Goal: Transaction & Acquisition: Purchase product/service

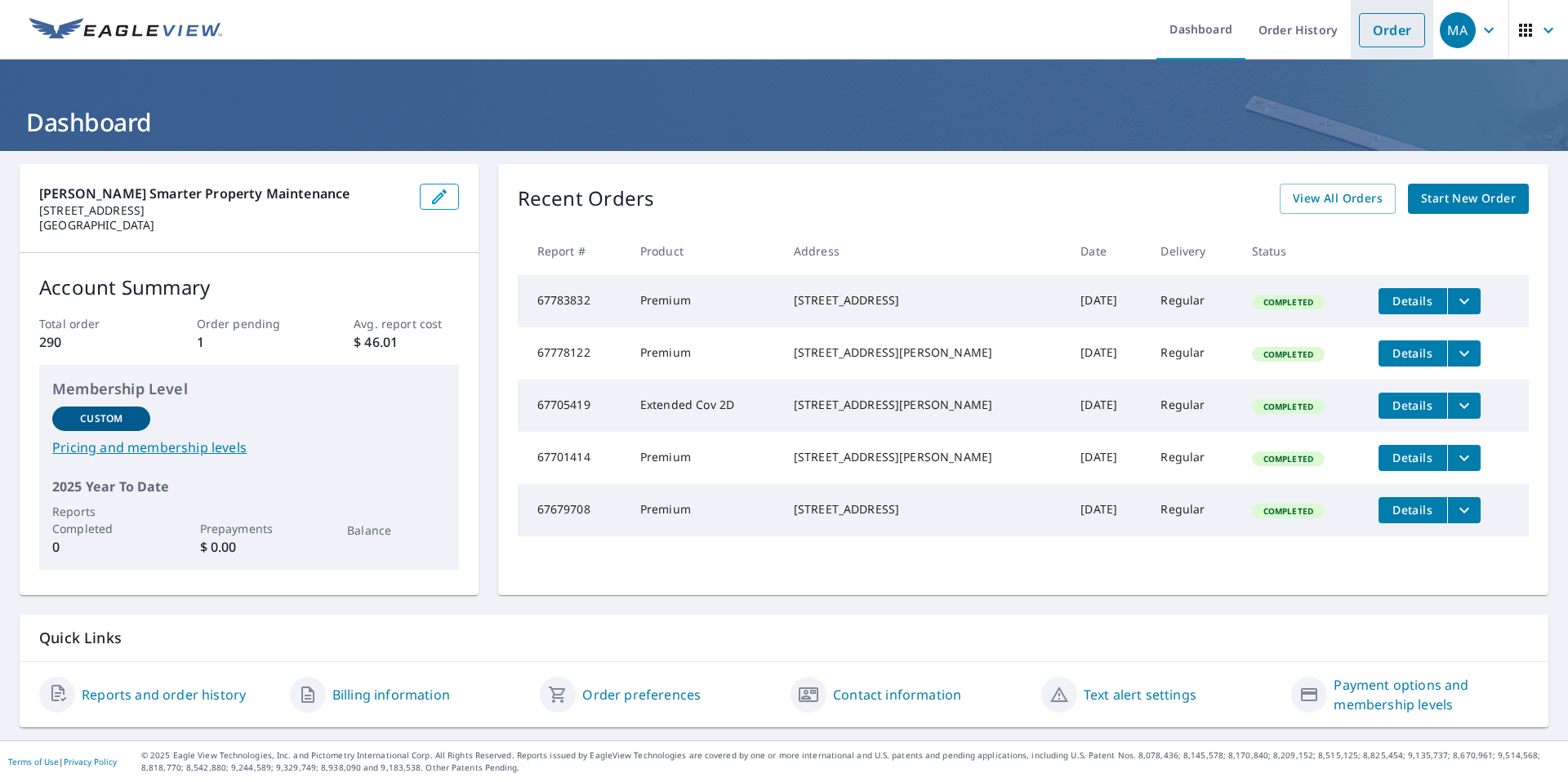
click at [1390, 26] on link "Order" at bounding box center [1392, 30] width 66 height 34
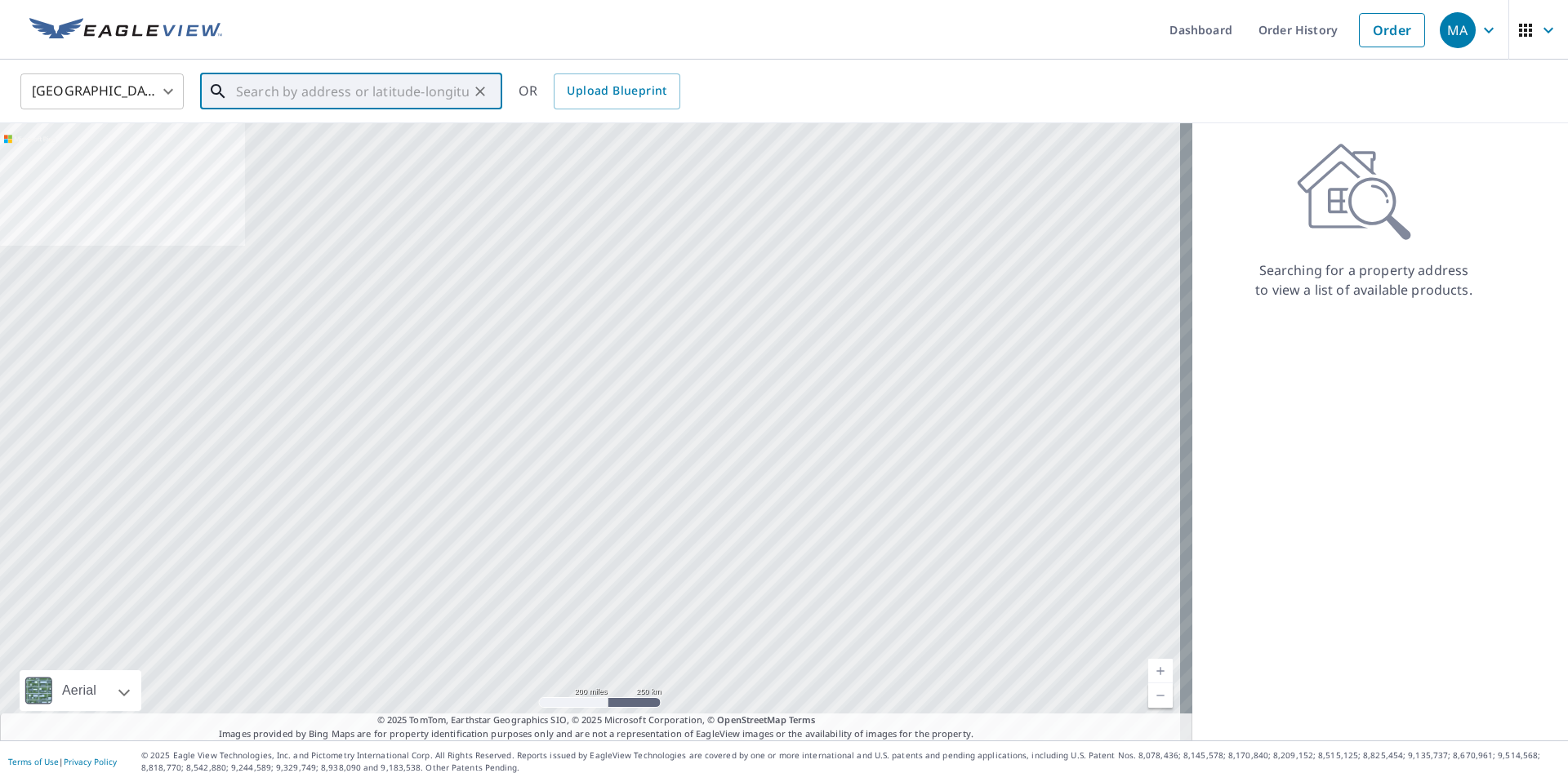
click at [314, 93] on input "text" at bounding box center [353, 92] width 233 height 46
paste input "[STREET_ADDRESS][PERSON_NAME]"
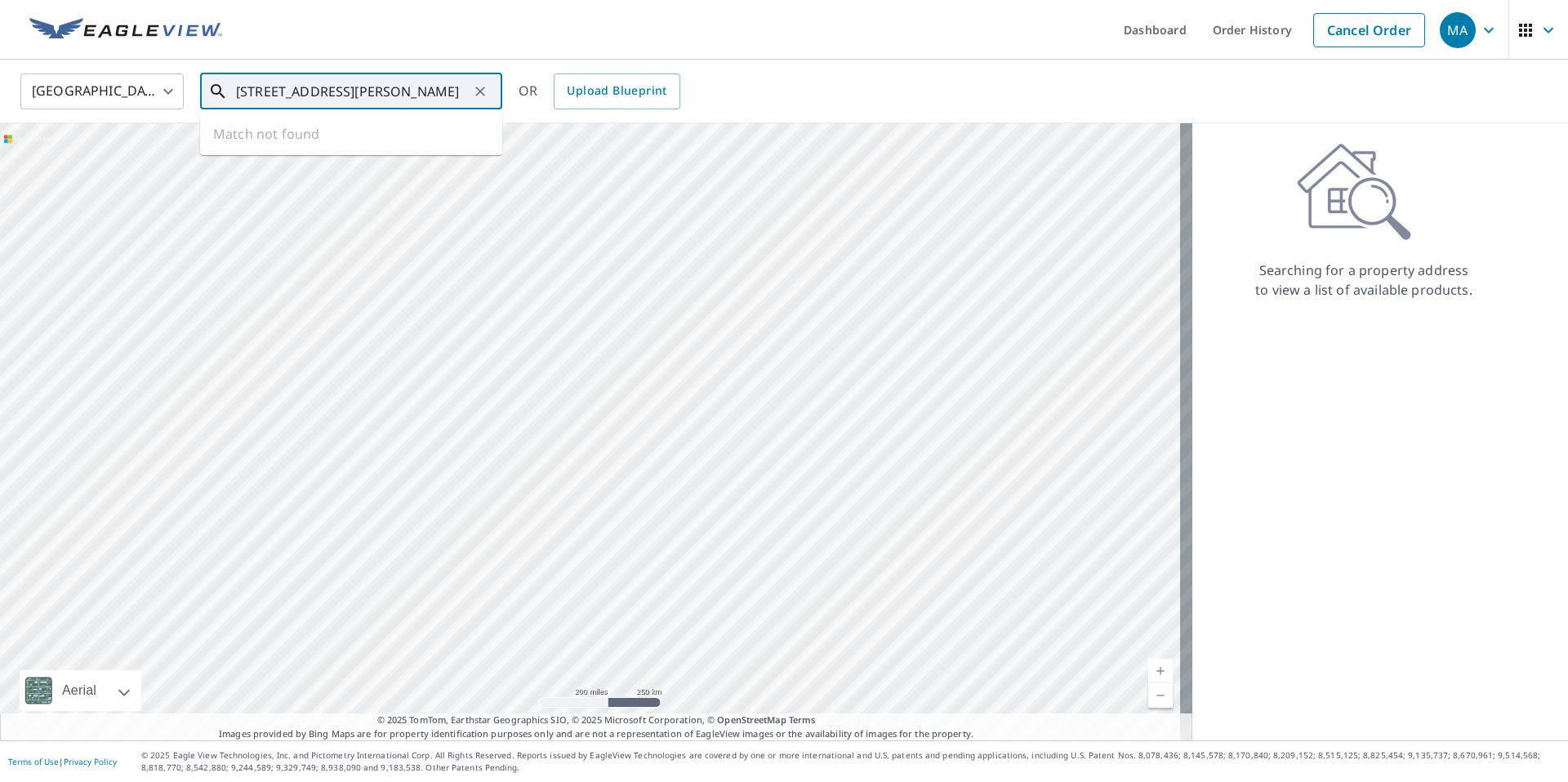
scroll to position [0, 26]
click at [333, 143] on span "[STREET_ADDRESS][PERSON_NAME]" at bounding box center [361, 139] width 257 height 20
type input "[STREET_ADDRESS][PERSON_NAME][PERSON_NAME]"
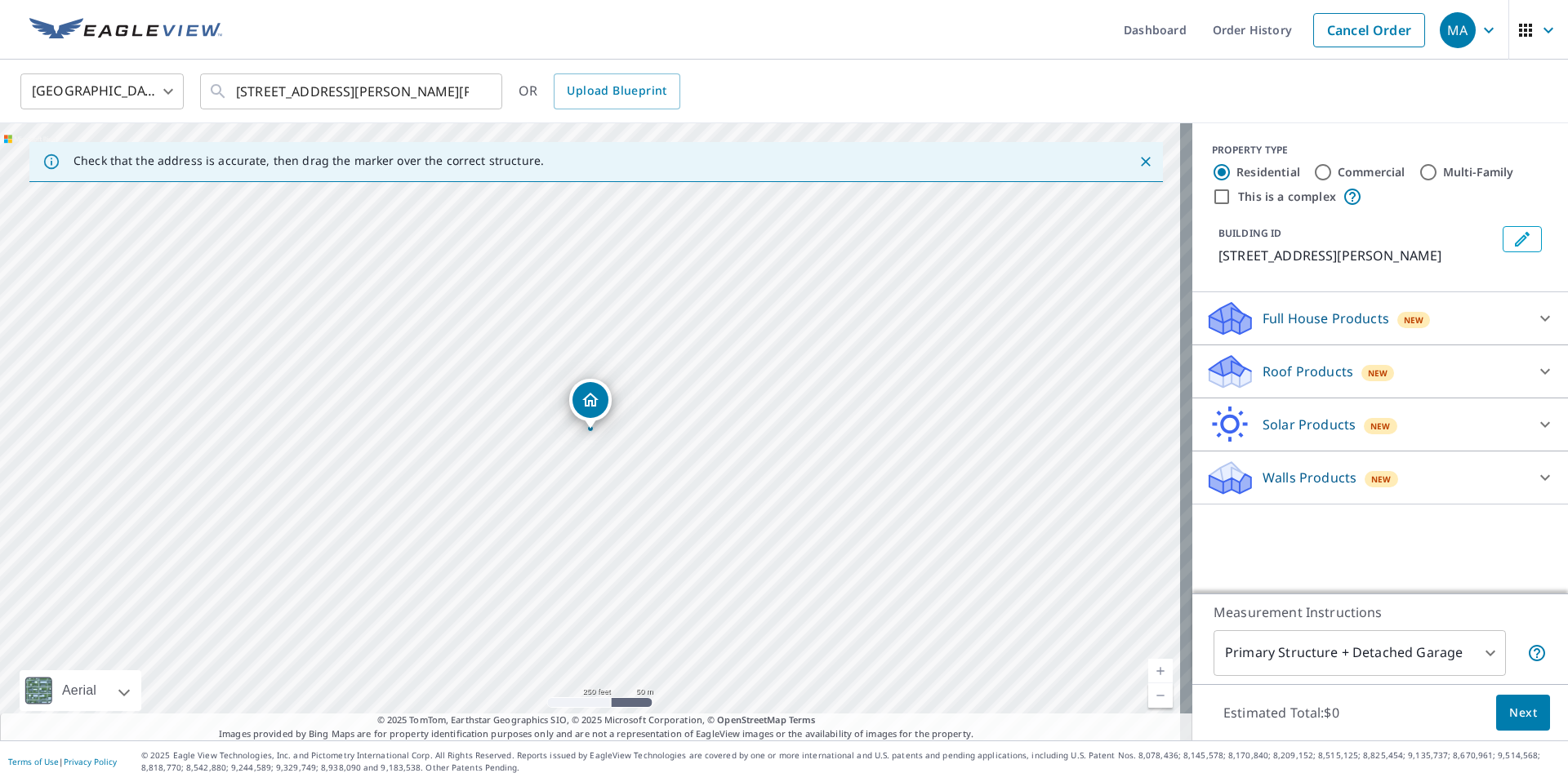
click at [1138, 155] on icon "Close" at bounding box center [1145, 162] width 16 height 16
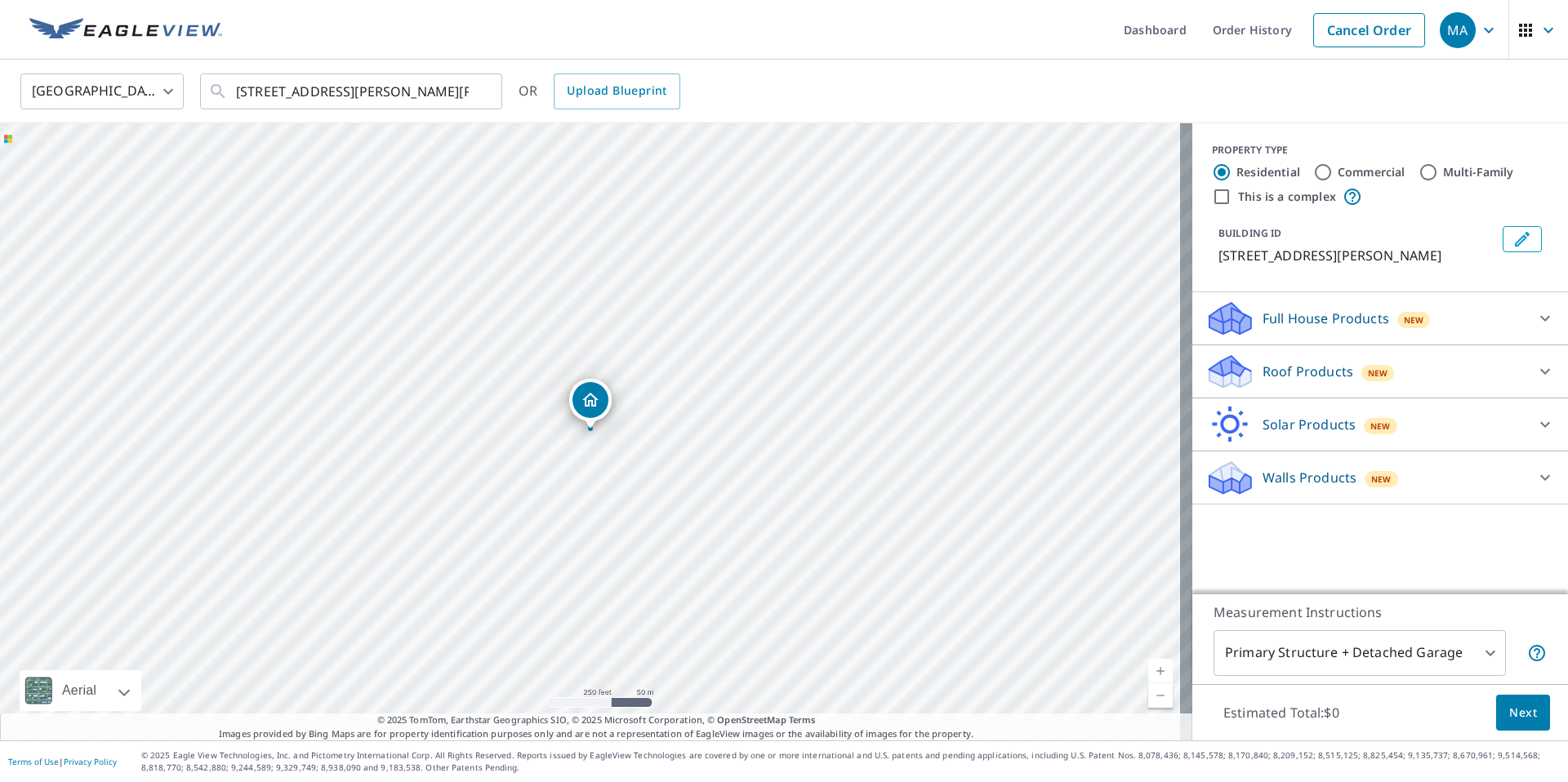
click at [1322, 380] on p "Roof Products" at bounding box center [1308, 371] width 91 height 20
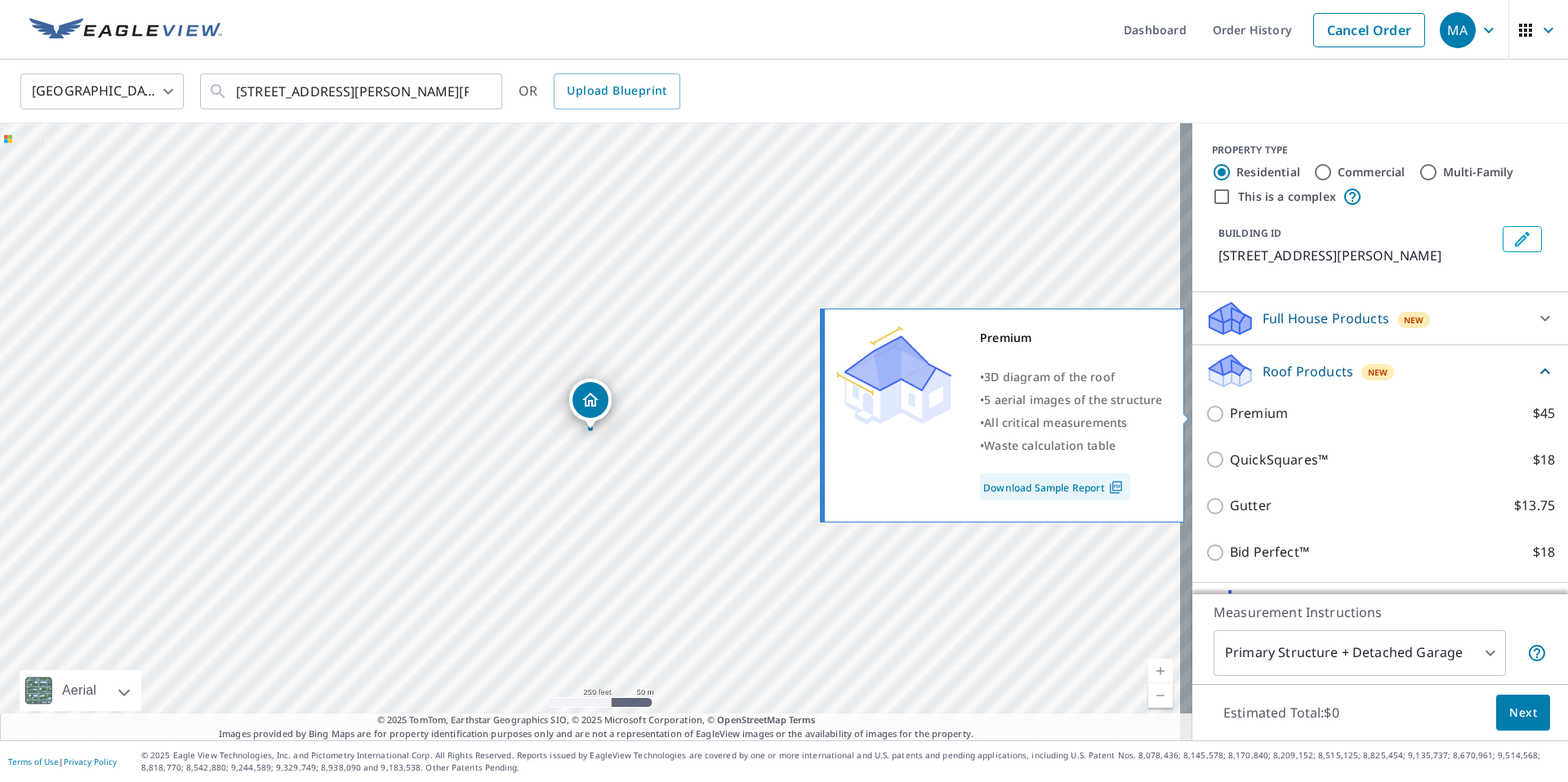
click at [1271, 403] on p "Premium" at bounding box center [1258, 413] width 58 height 20
click at [1230, 404] on input "Premium $45" at bounding box center [1217, 413] width 25 height 20
checkbox input "true"
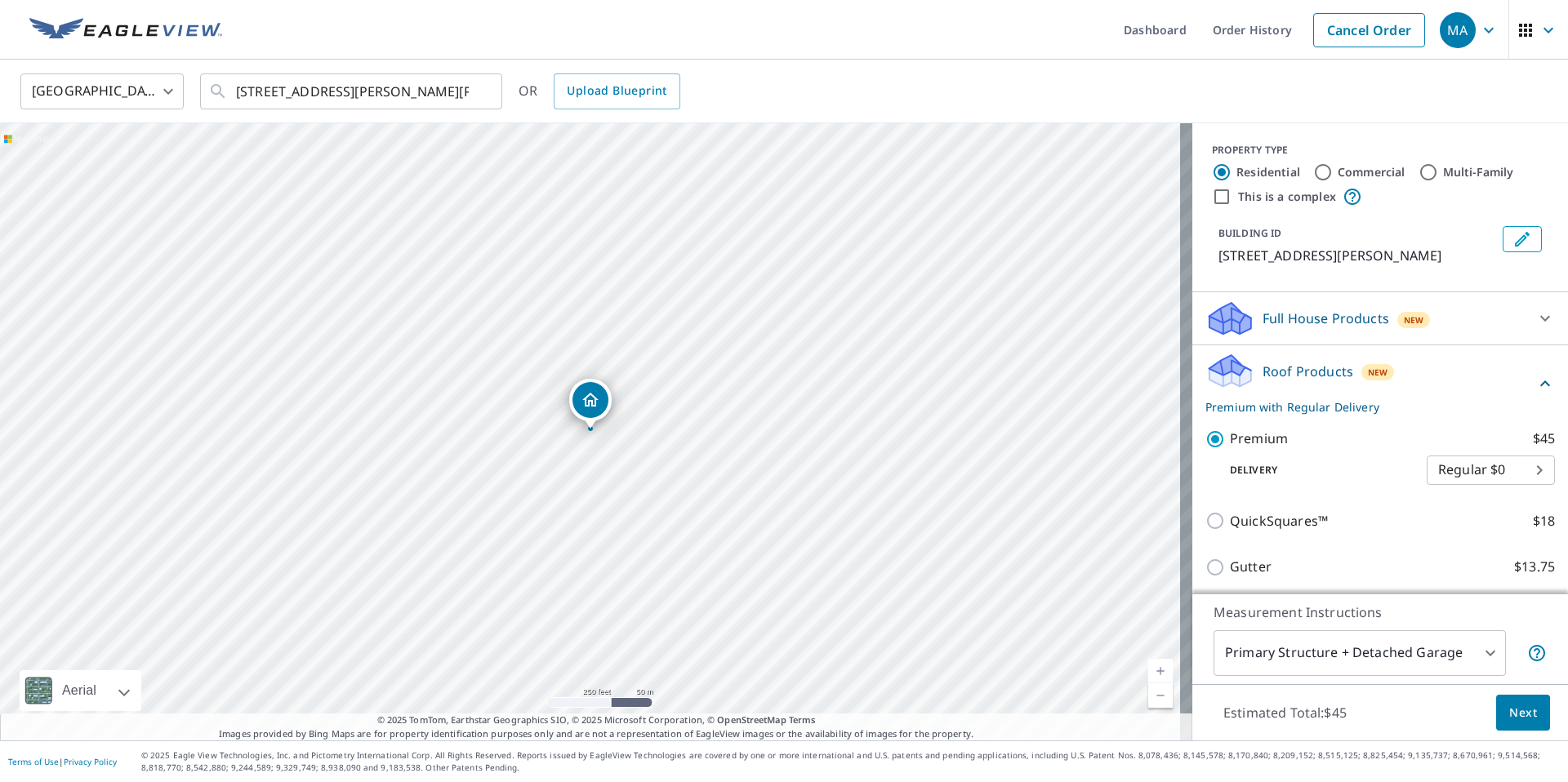
click at [1533, 725] on button "Next" at bounding box center [1522, 712] width 54 height 37
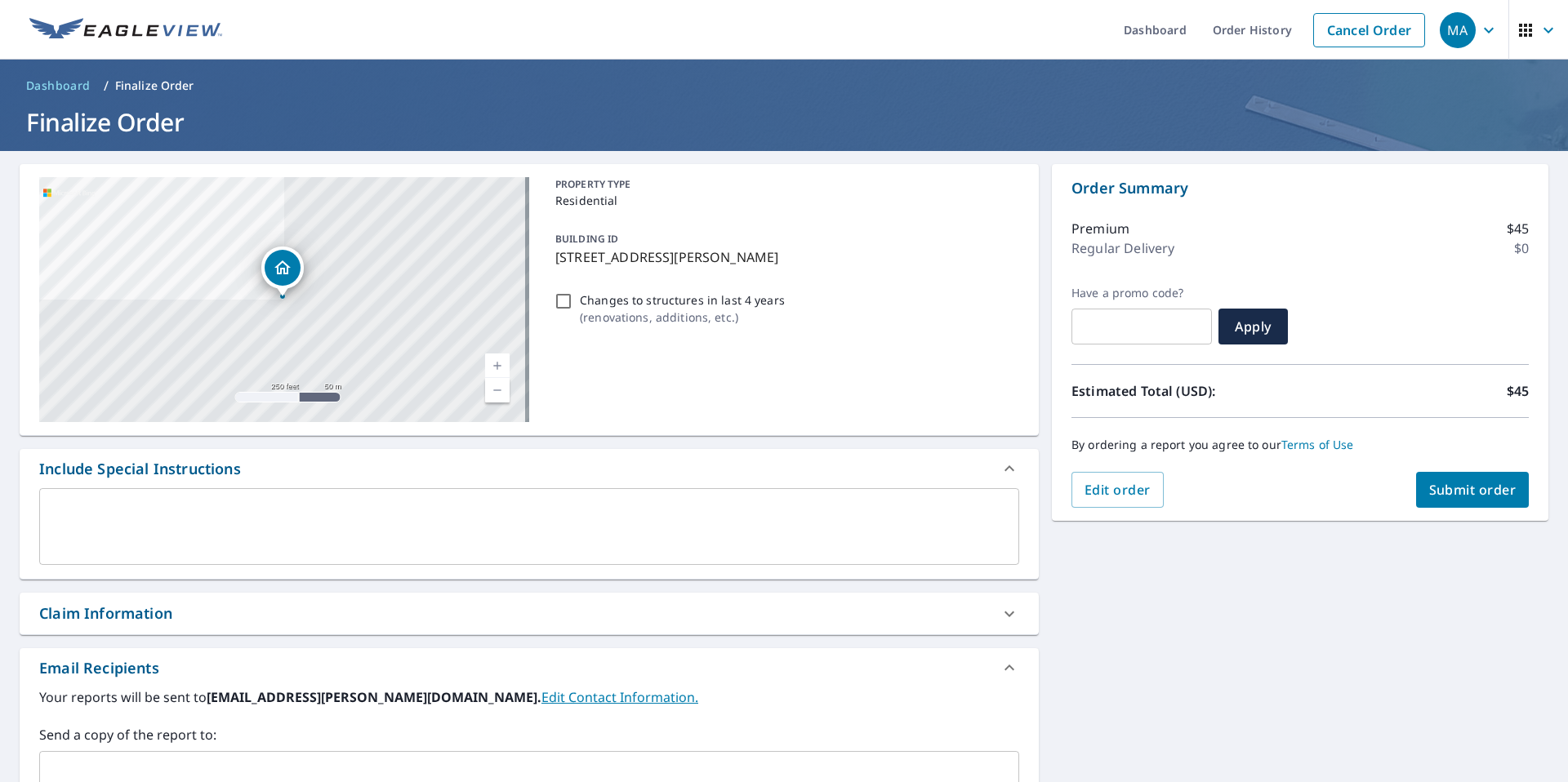
click at [1457, 483] on span "Submit order" at bounding box center [1472, 490] width 88 height 18
